Goal: Navigation & Orientation: Find specific page/section

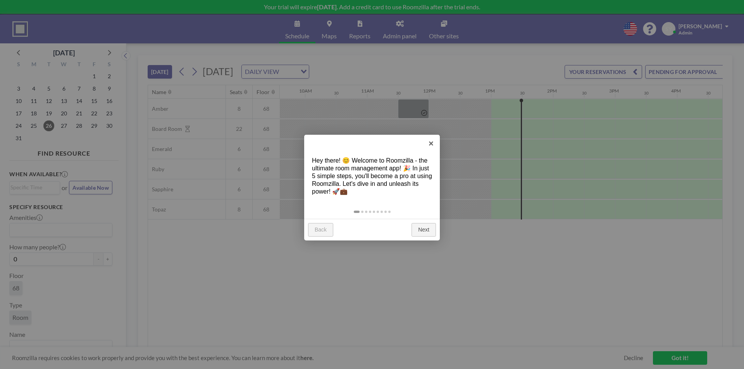
scroll to position [0, 775]
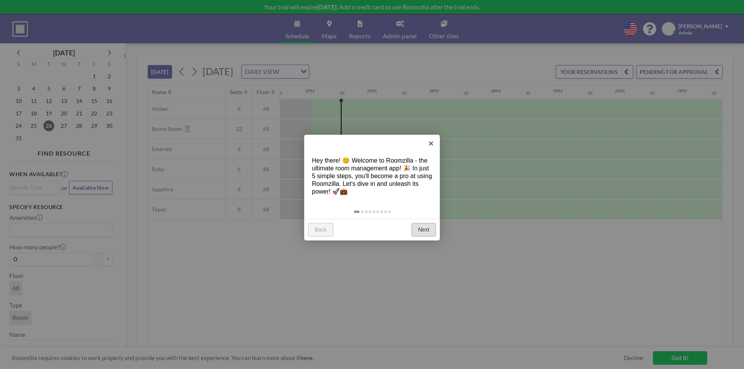
click at [423, 231] on link "Next" at bounding box center [424, 230] width 24 height 14
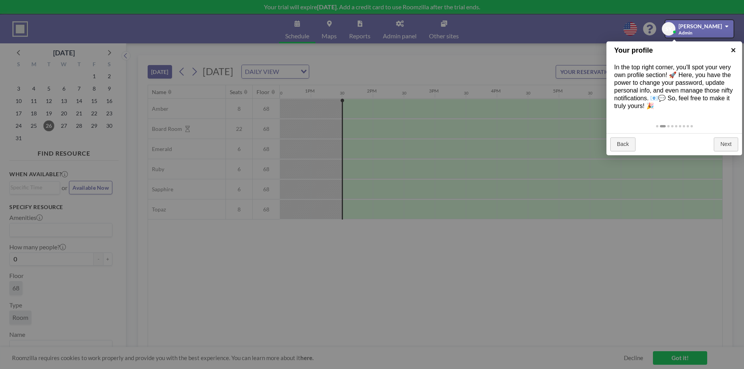
click at [734, 49] on link "×" at bounding box center [733, 49] width 17 height 17
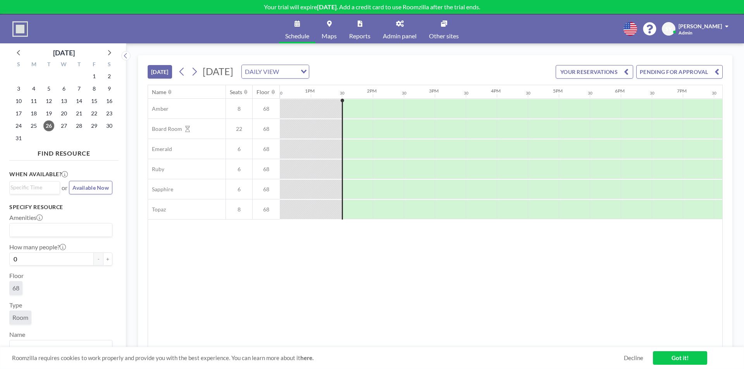
click at [328, 31] on link "Maps" at bounding box center [329, 28] width 28 height 29
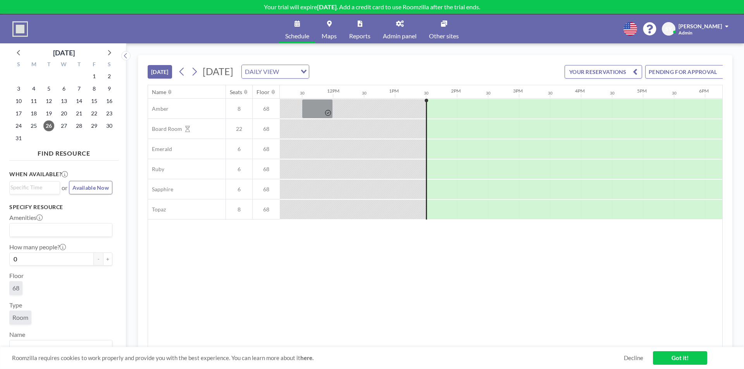
scroll to position [0, 806]
